Goal: Task Accomplishment & Management: Complete application form

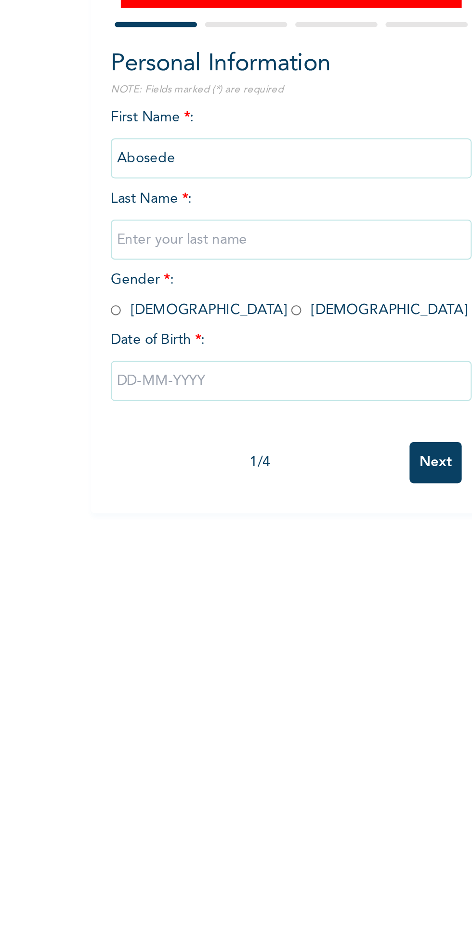
type input "Oladipupo"
click at [185, 263] on input "radio" at bounding box center [187, 263] width 5 height 9
radio input "true"
click at [139, 294] on input "text" at bounding box center [184, 297] width 173 height 19
select select "9"
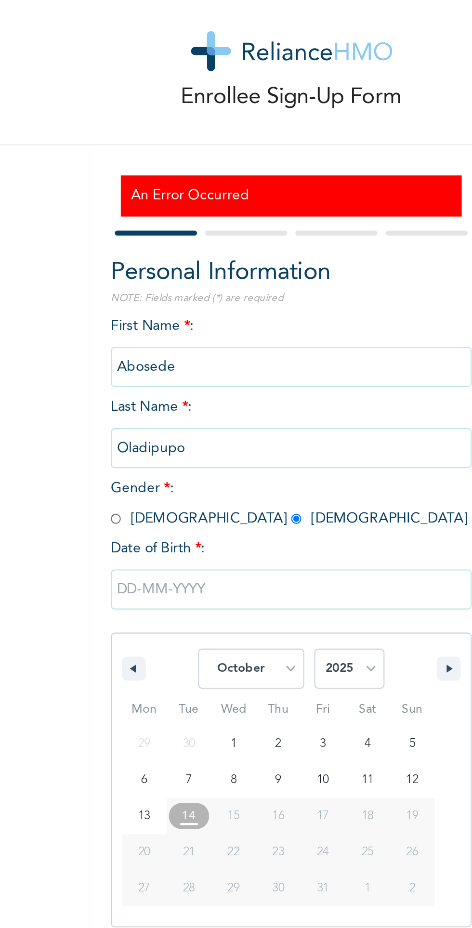
click at [213, 334] on select "2025 2024 2023 2022 2021 2020 2019 2018 2017 2016 2015 2014 2013 2012 2011 2010…" at bounding box center [213, 335] width 34 height 19
select select "1998"
click at [196, 326] on select "2025 2024 2023 2022 2021 2020 2019 2018 2017 2016 2015 2014 2013 2012 2011 2010…" at bounding box center [213, 335] width 34 height 19
click at [166, 336] on select "January February March April May June July August September October November De…" at bounding box center [165, 335] width 51 height 19
select select "5"
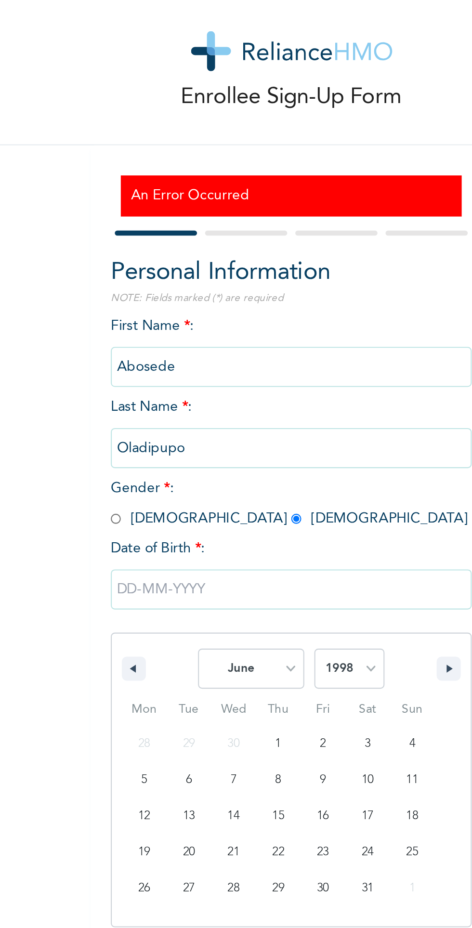
click at [141, 326] on select "January February March April May June July August September October November De…" at bounding box center [165, 335] width 51 height 19
type input "06/15/1998"
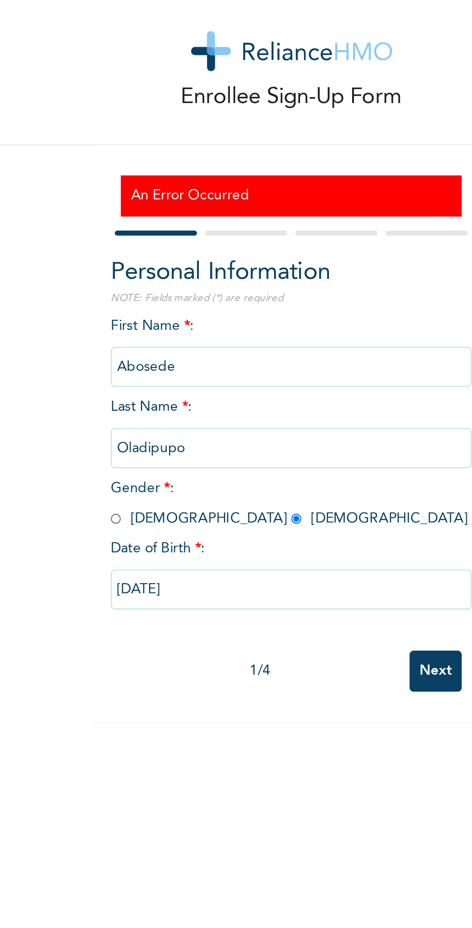
click at [259, 339] on input "Next" at bounding box center [254, 337] width 25 height 20
